Goal: Information Seeking & Learning: Learn about a topic

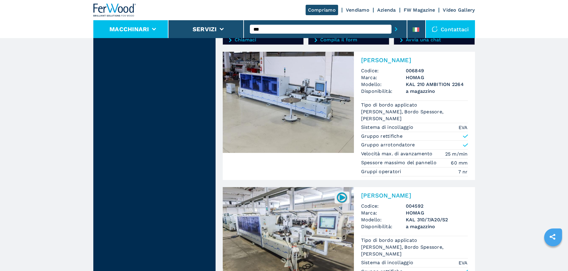
click at [128, 25] on li "Macchinari" at bounding box center [130, 29] width 75 height 18
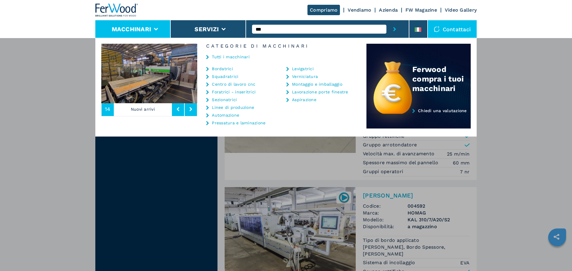
click at [222, 69] on link "Bordatrici" at bounding box center [222, 69] width 21 height 4
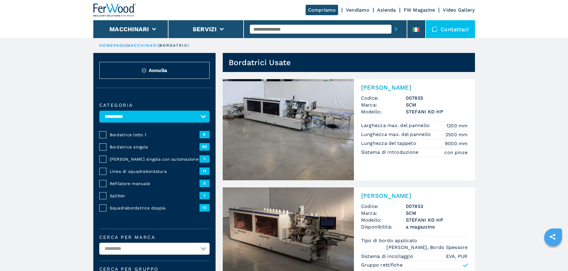
click at [136, 138] on span "Bordatrice lotto 1" at bounding box center [155, 135] width 90 height 6
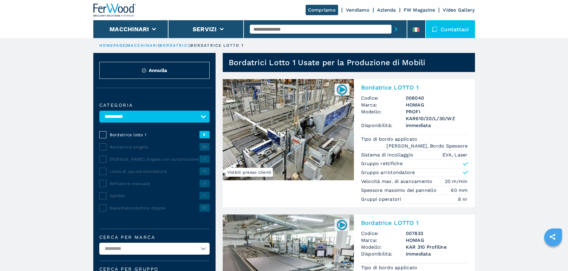
click at [335, 116] on img at bounding box center [288, 129] width 131 height 101
